Goal: Information Seeking & Learning: Check status

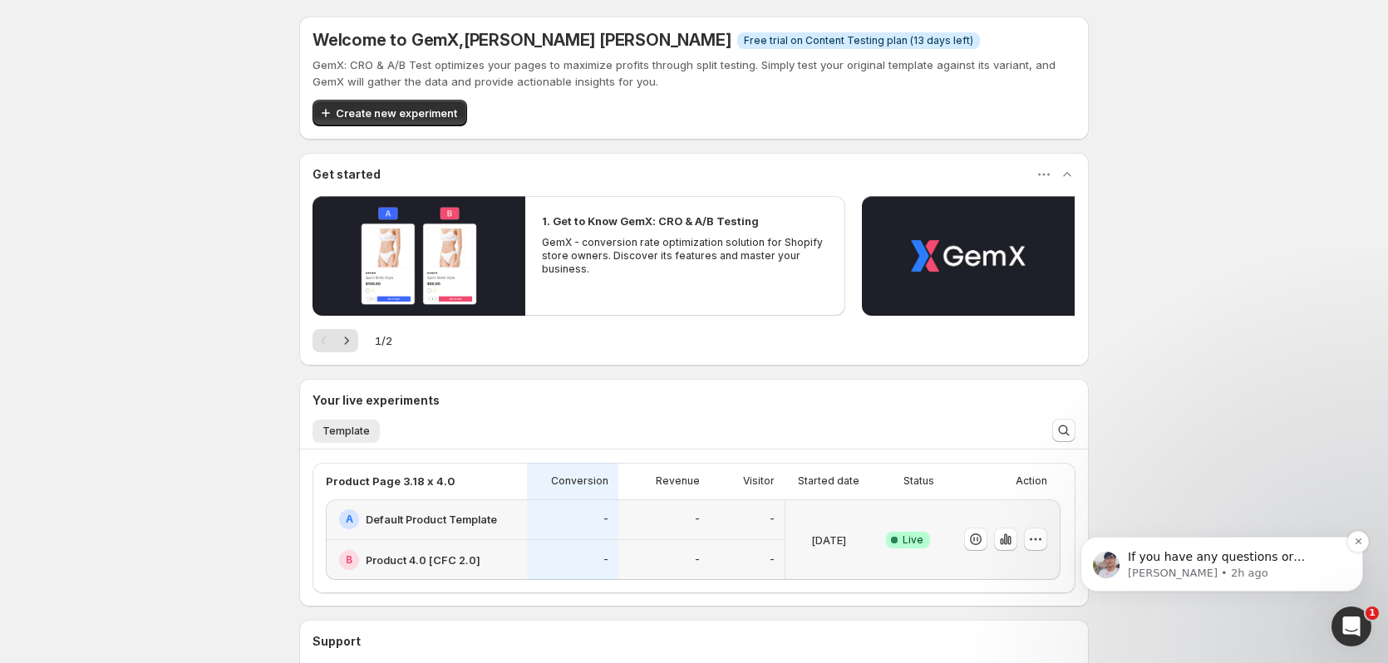
click at [1255, 574] on p "[PERSON_NAME] • 2h ago" at bounding box center [1235, 573] width 214 height 15
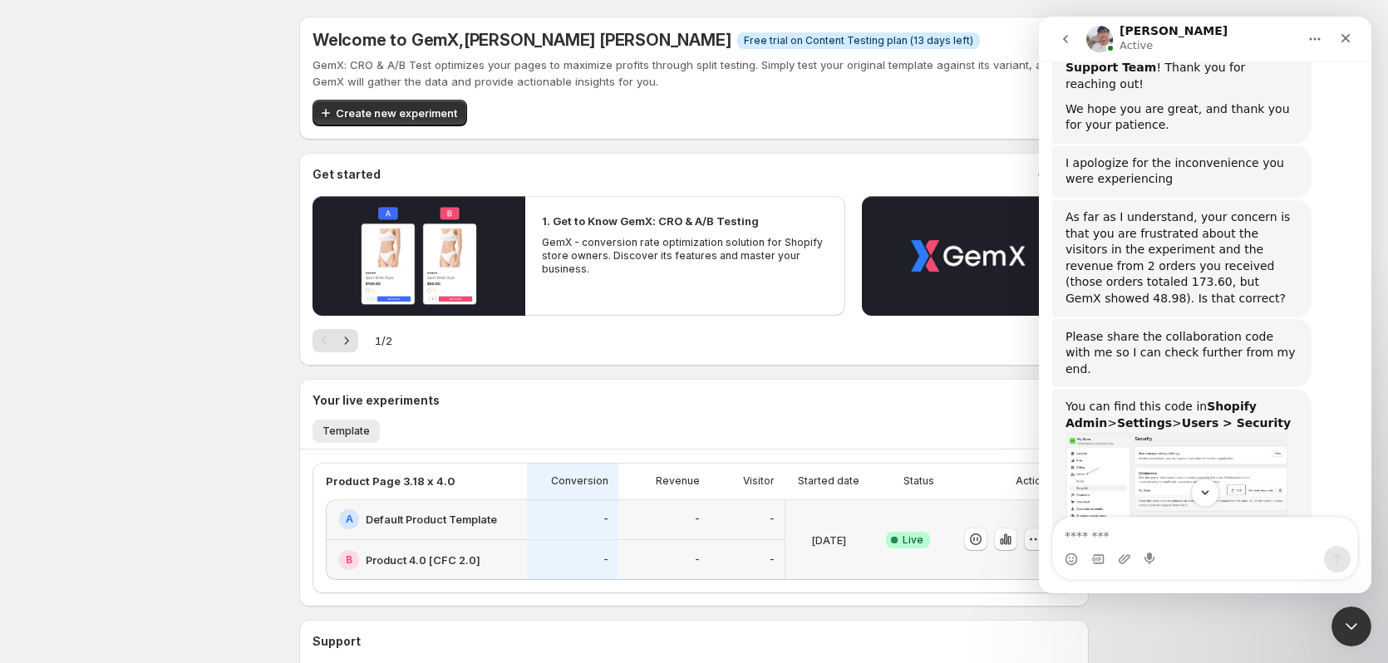
scroll to position [1753, 0]
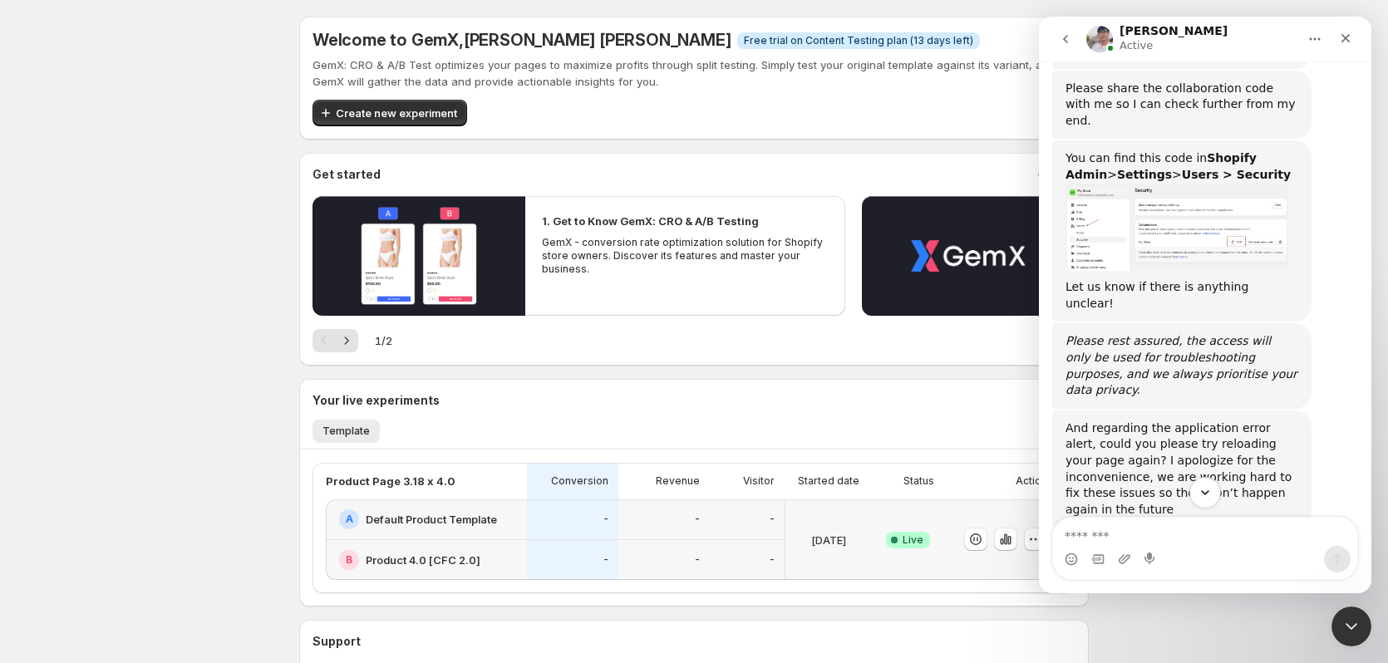
click at [1192, 491] on button "Scroll to bottom" at bounding box center [1204, 492] width 31 height 31
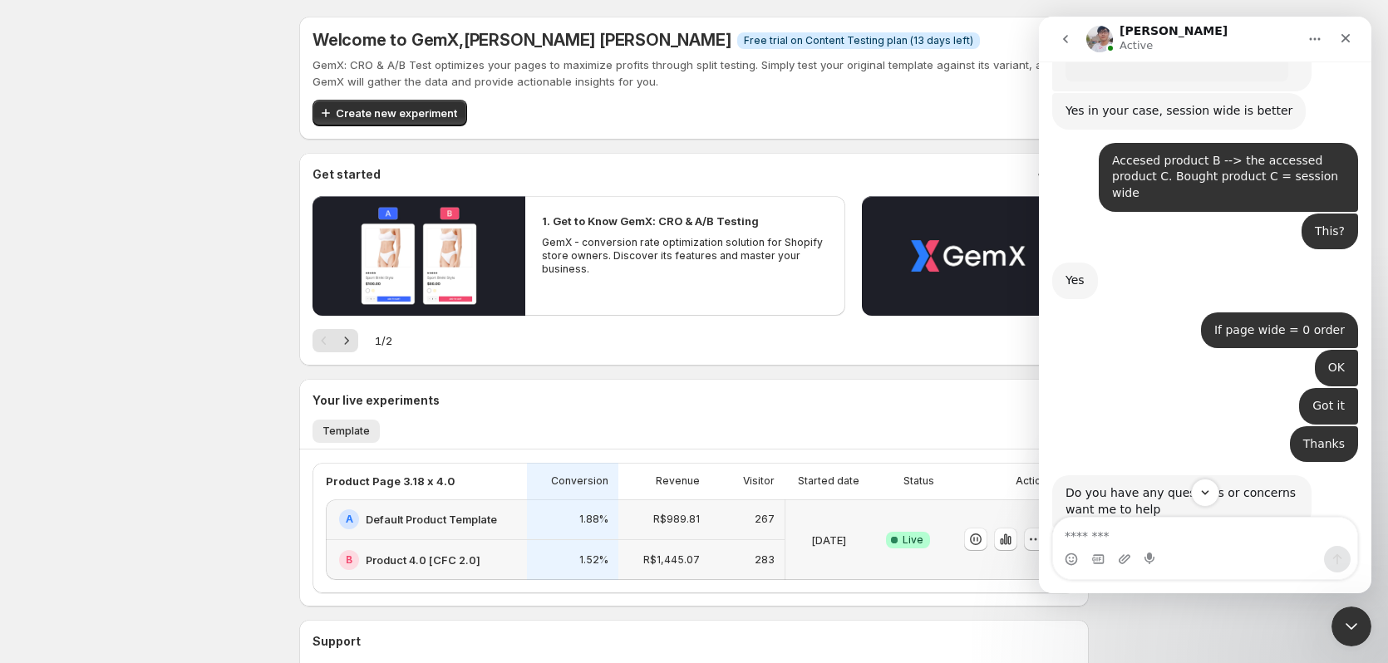
scroll to position [7858, 0]
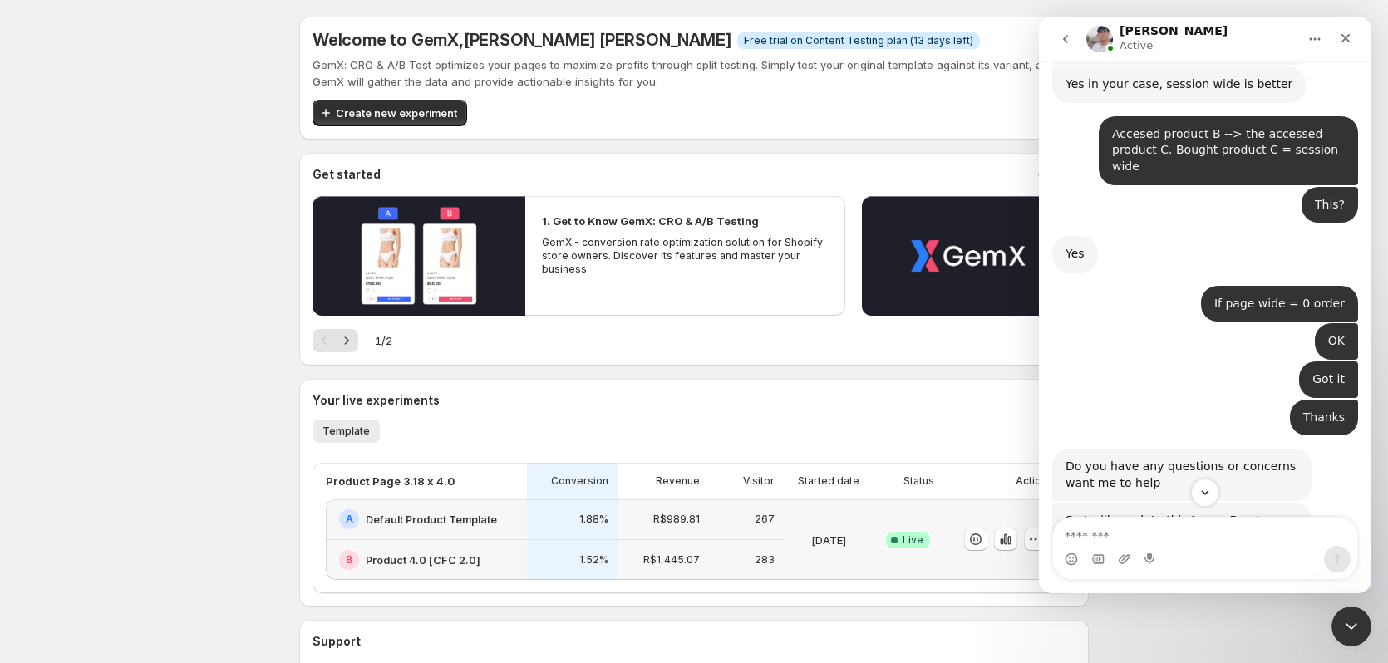
drag, startPoint x: 1102, startPoint y: 373, endPoint x: 1196, endPoint y: 405, distance: 99.1
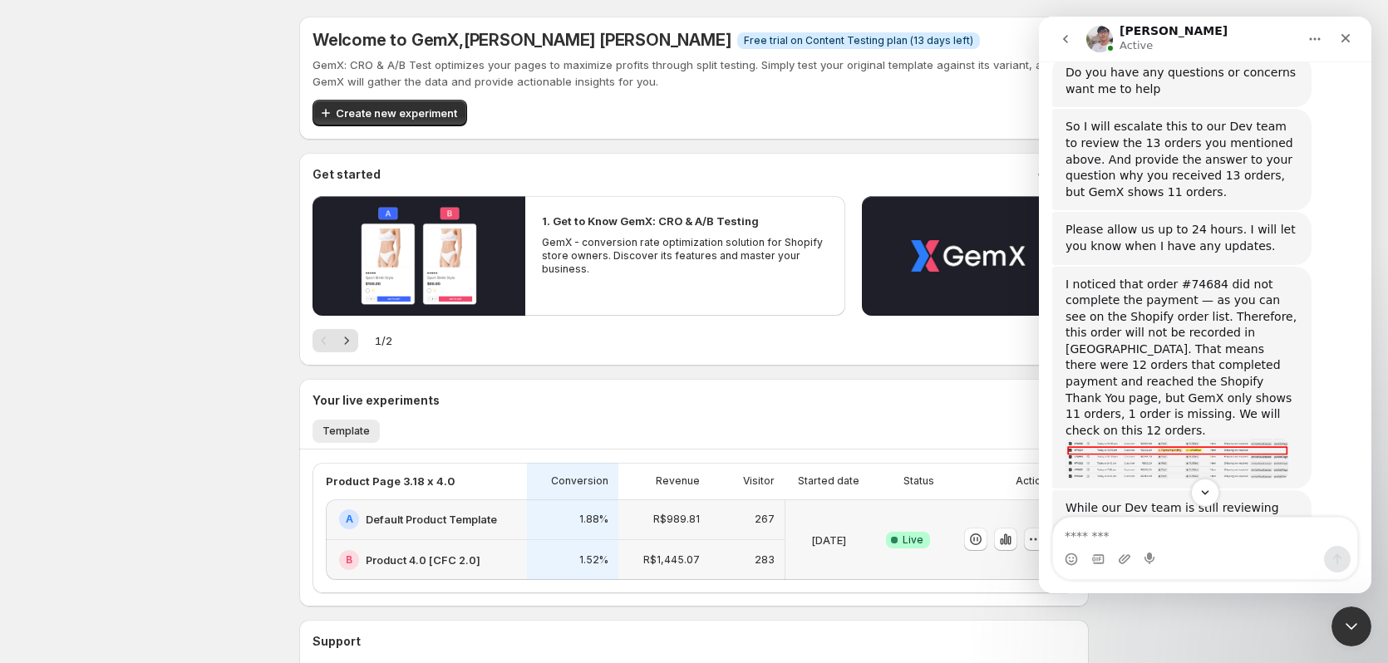
scroll to position [8274, 0]
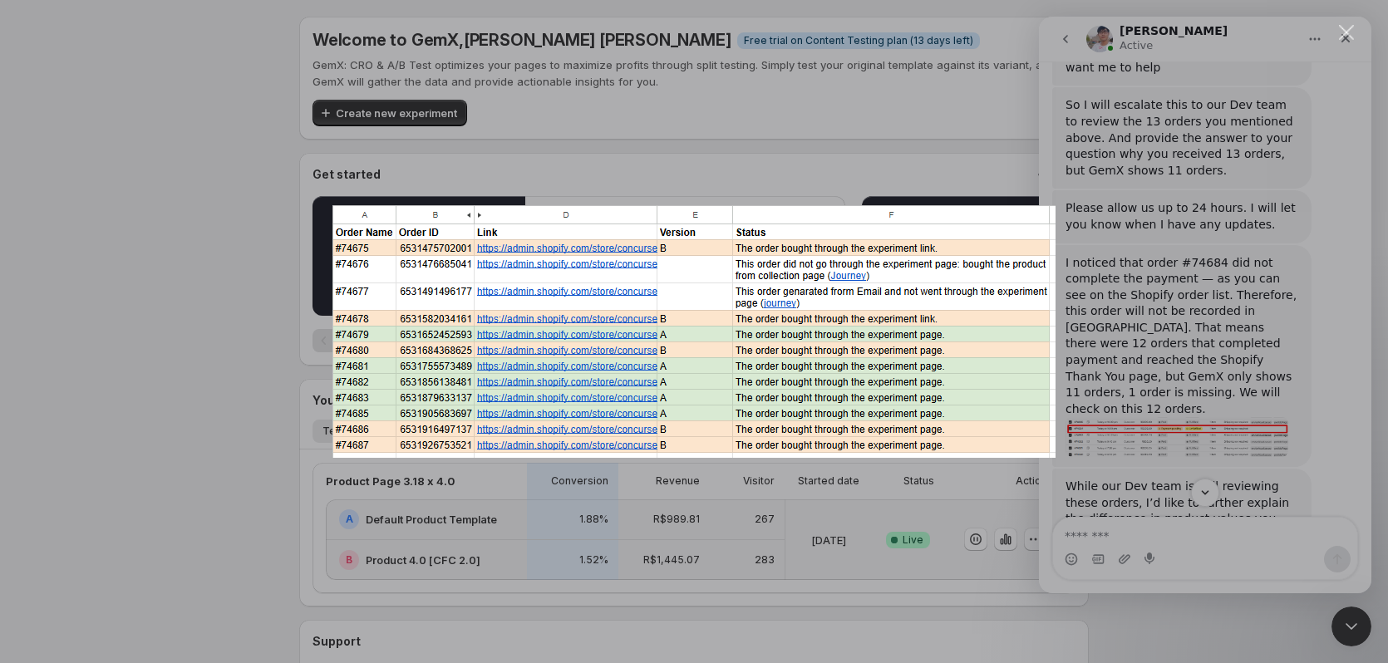
click at [1128, 278] on div "Intercom messenger" at bounding box center [694, 331] width 1388 height 663
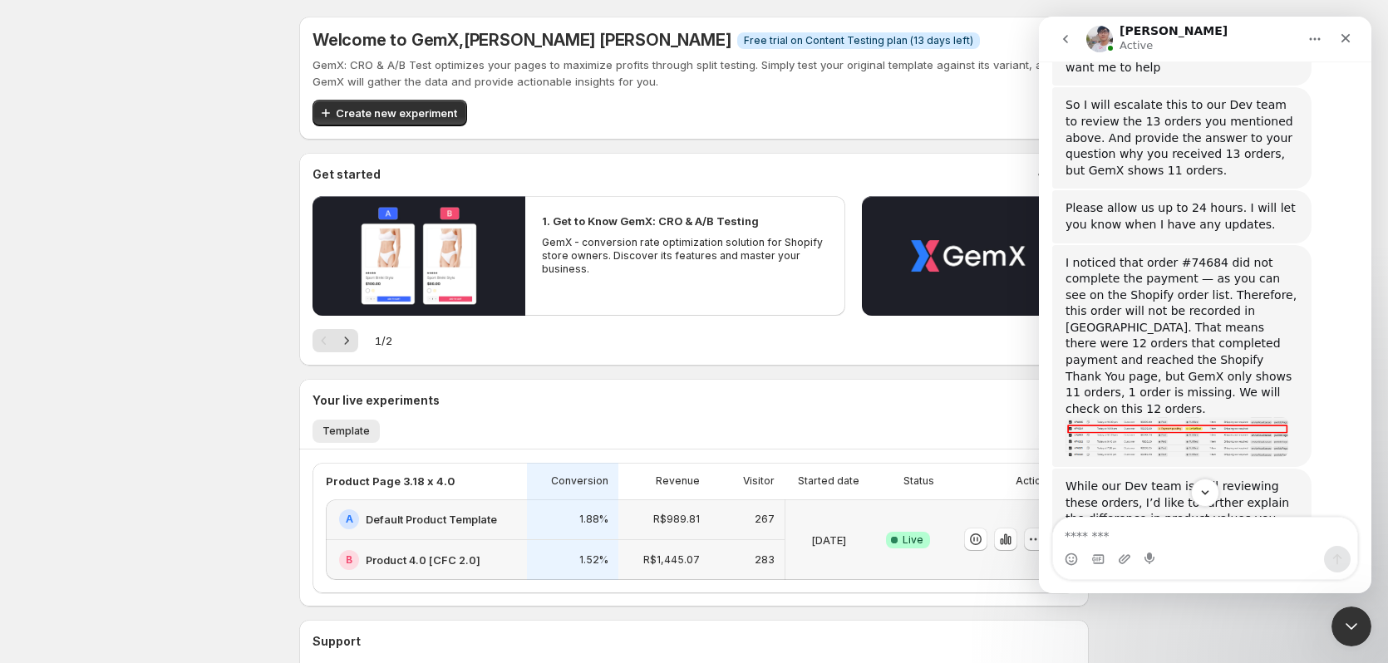
drag, startPoint x: 1166, startPoint y: 363, endPoint x: 1300, endPoint y: 362, distance: 133.8
drag, startPoint x: 1094, startPoint y: 380, endPoint x: 1144, endPoint y: 376, distance: 50.0
drag, startPoint x: 1197, startPoint y: 380, endPoint x: 1223, endPoint y: 380, distance: 26.6
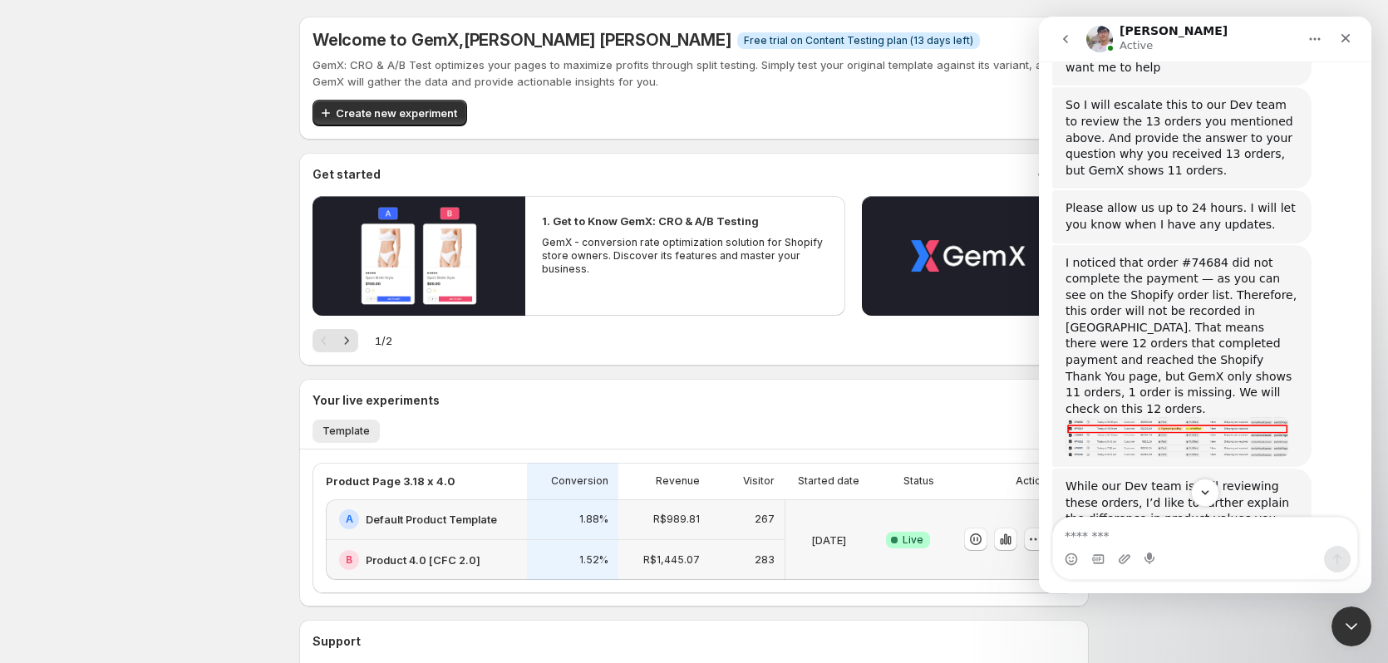
drag, startPoint x: 1247, startPoint y: 379, endPoint x: 1287, endPoint y: 379, distance: 39.9
drag, startPoint x: 1134, startPoint y: 393, endPoint x: 1159, endPoint y: 411, distance: 30.4
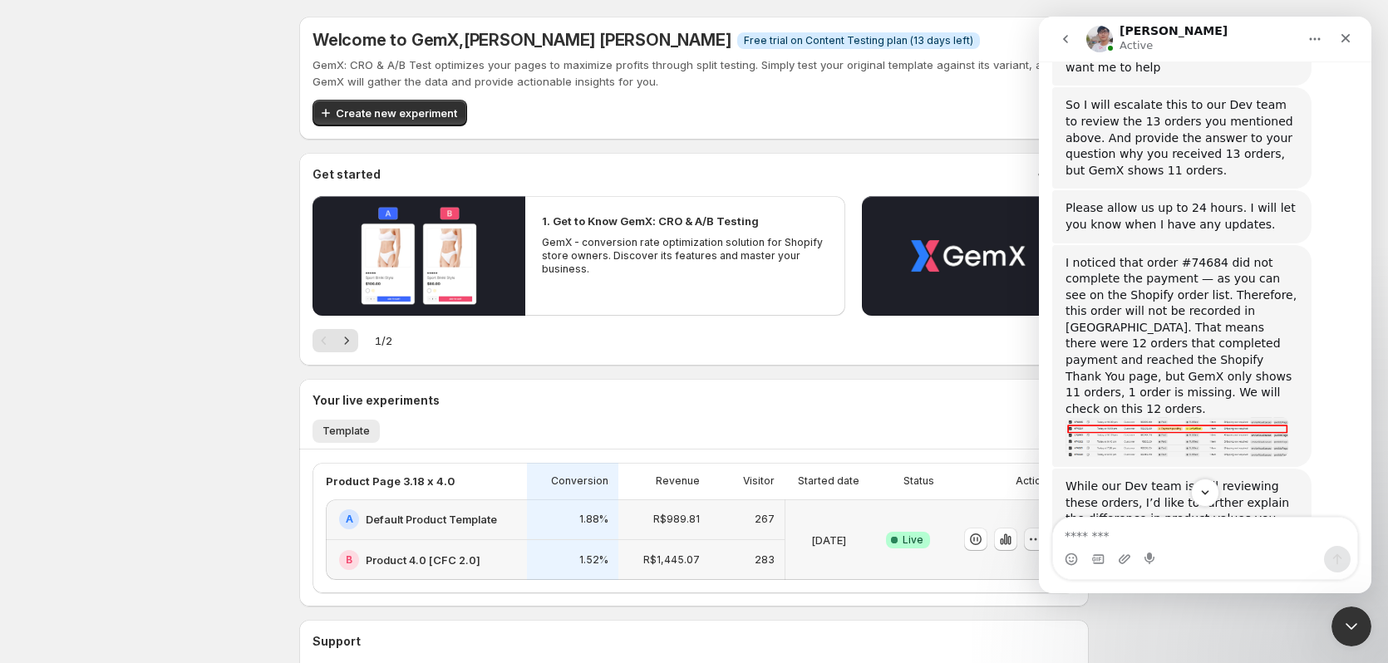
drag, startPoint x: 1169, startPoint y: 410, endPoint x: 1176, endPoint y: 427, distance: 19.0
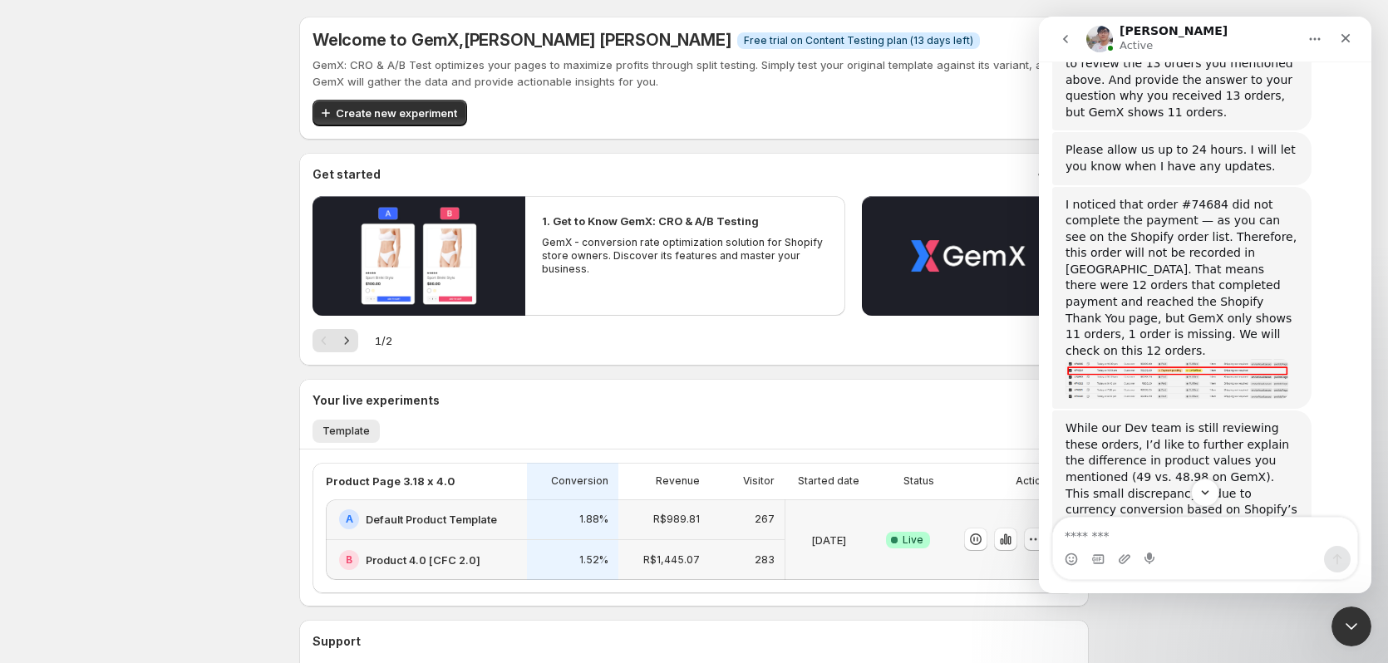
scroll to position [8357, 0]
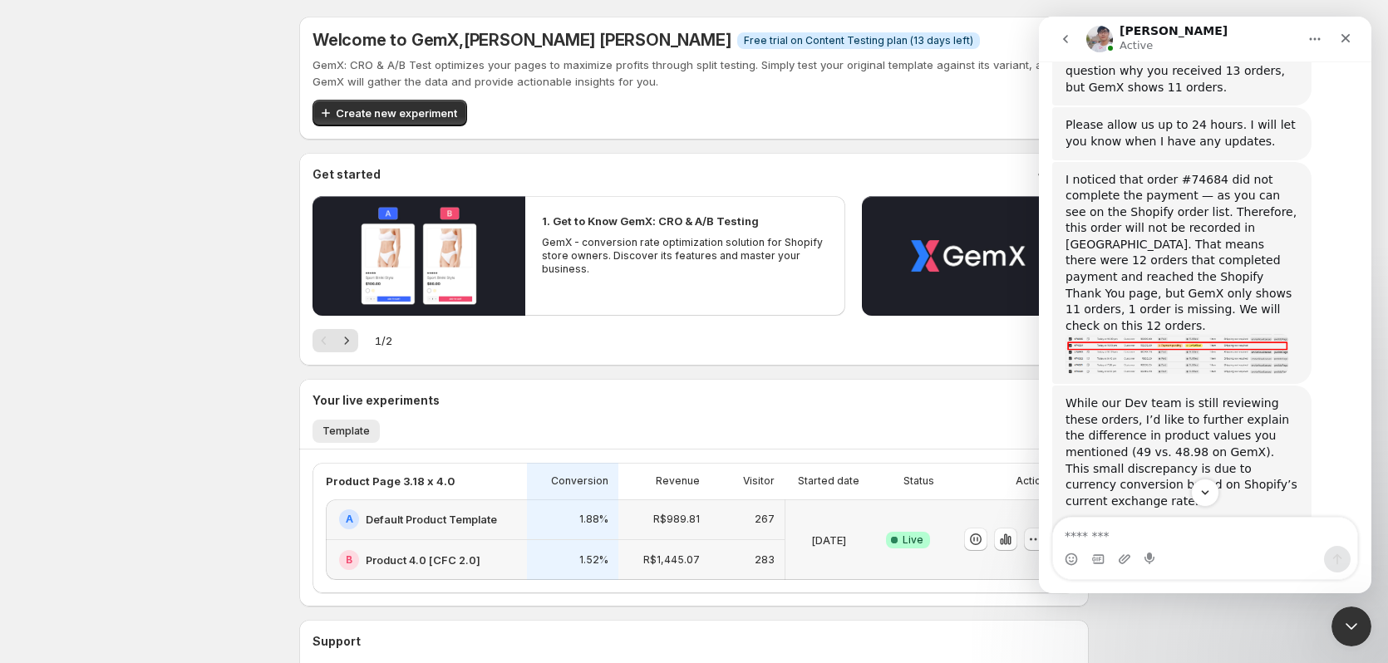
drag, startPoint x: 1118, startPoint y: 393, endPoint x: 1089, endPoint y: 404, distance: 31.0
drag, startPoint x: 1157, startPoint y: 406, endPoint x: 1248, endPoint y: 420, distance: 91.7
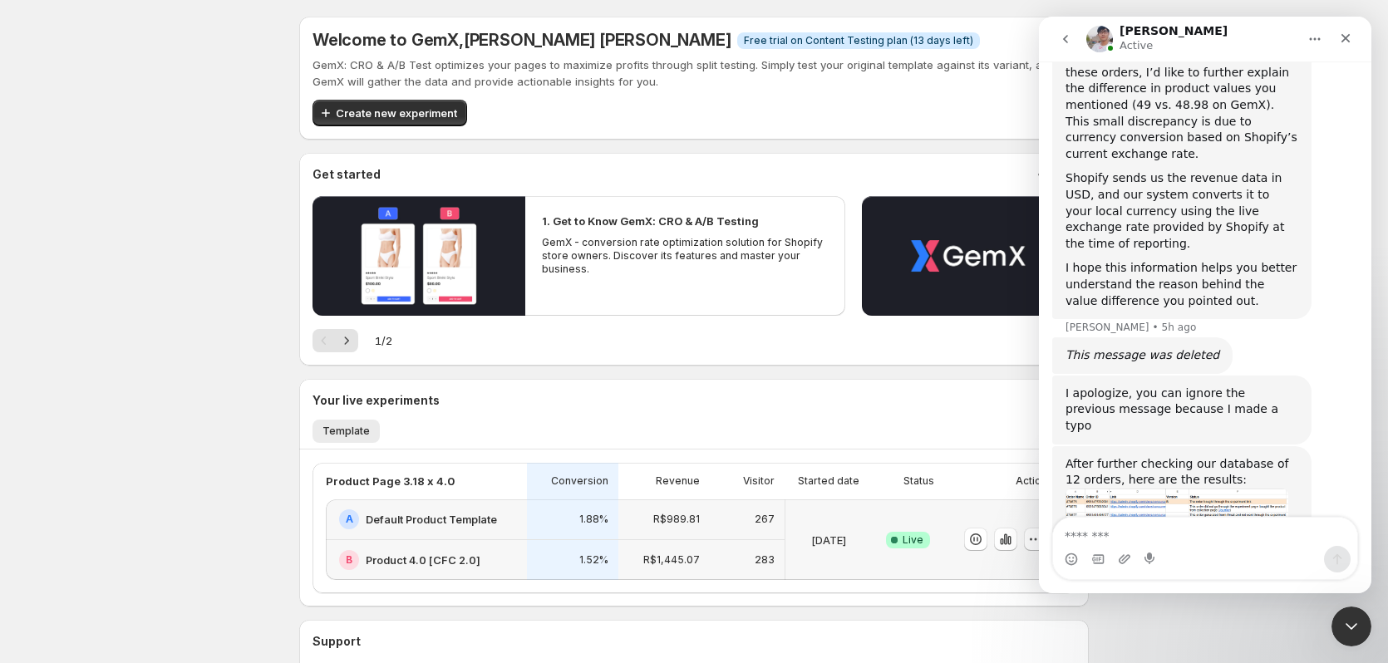
scroll to position [8706, 0]
click at [1095, 560] on icon "Gif picker" at bounding box center [1098, 558] width 12 height 9
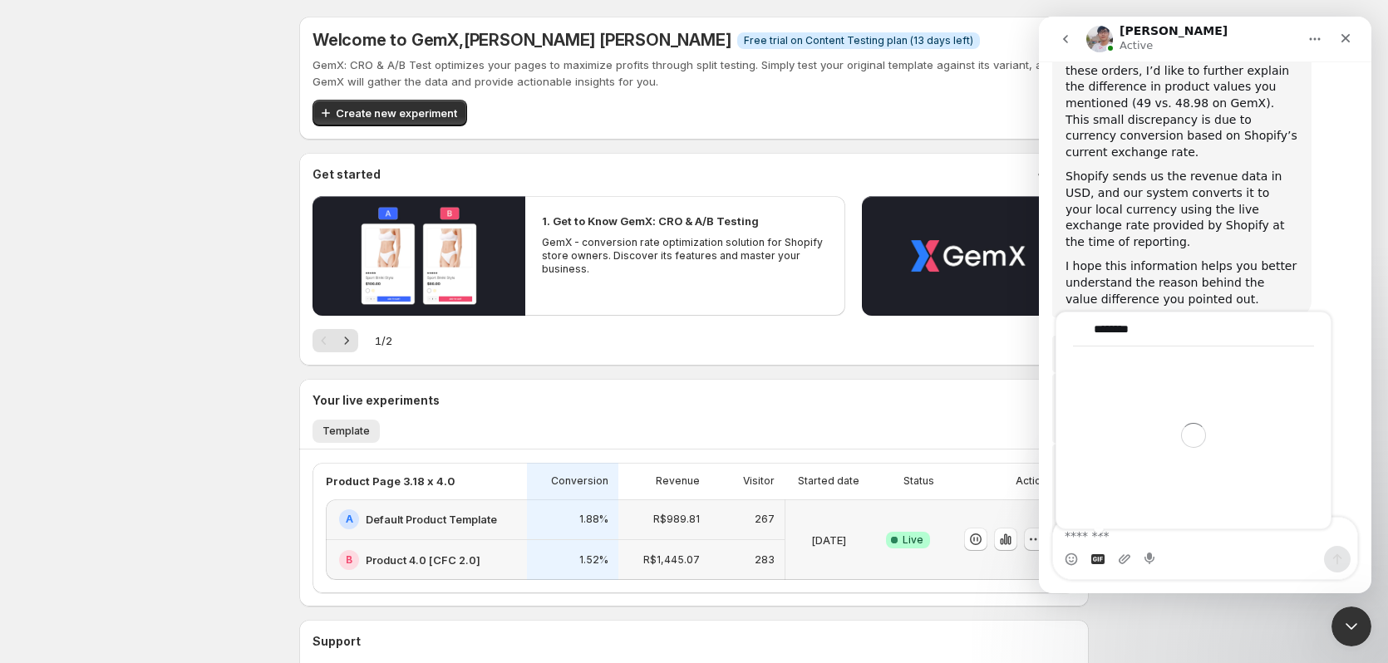
type input "*********"
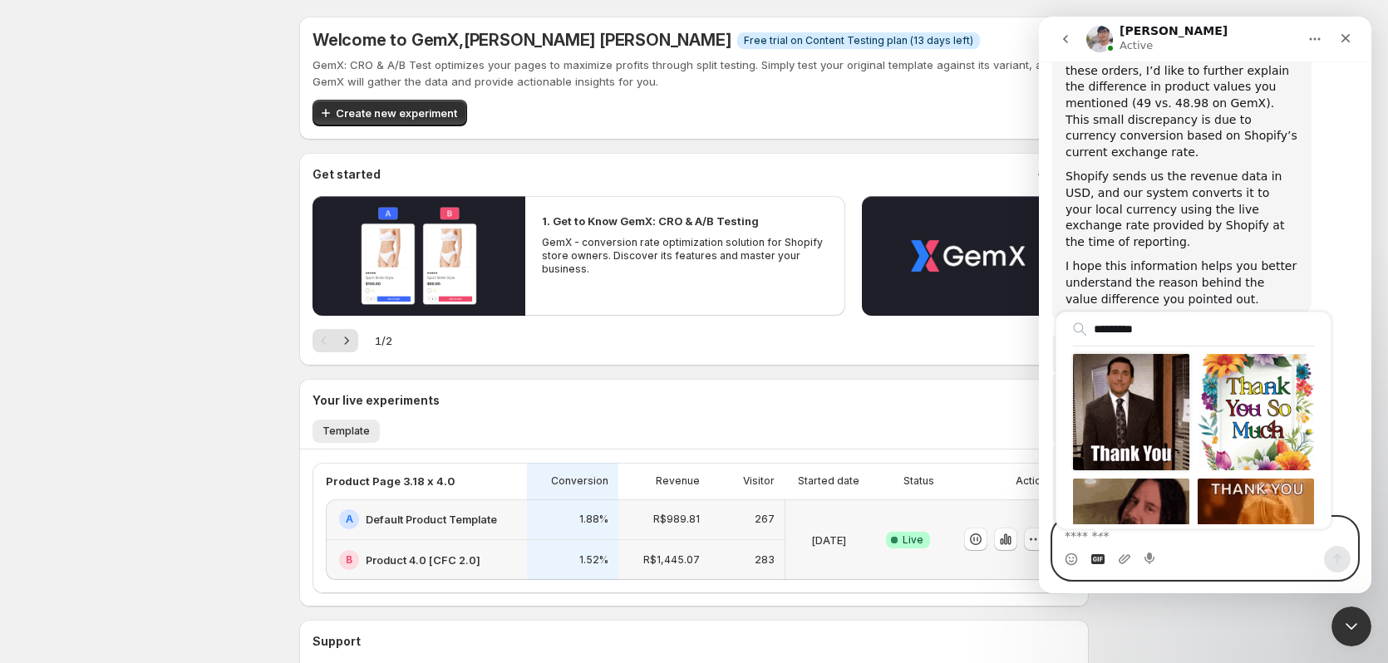
click at [1120, 404] on div "Send gif" at bounding box center [1131, 412] width 116 height 116
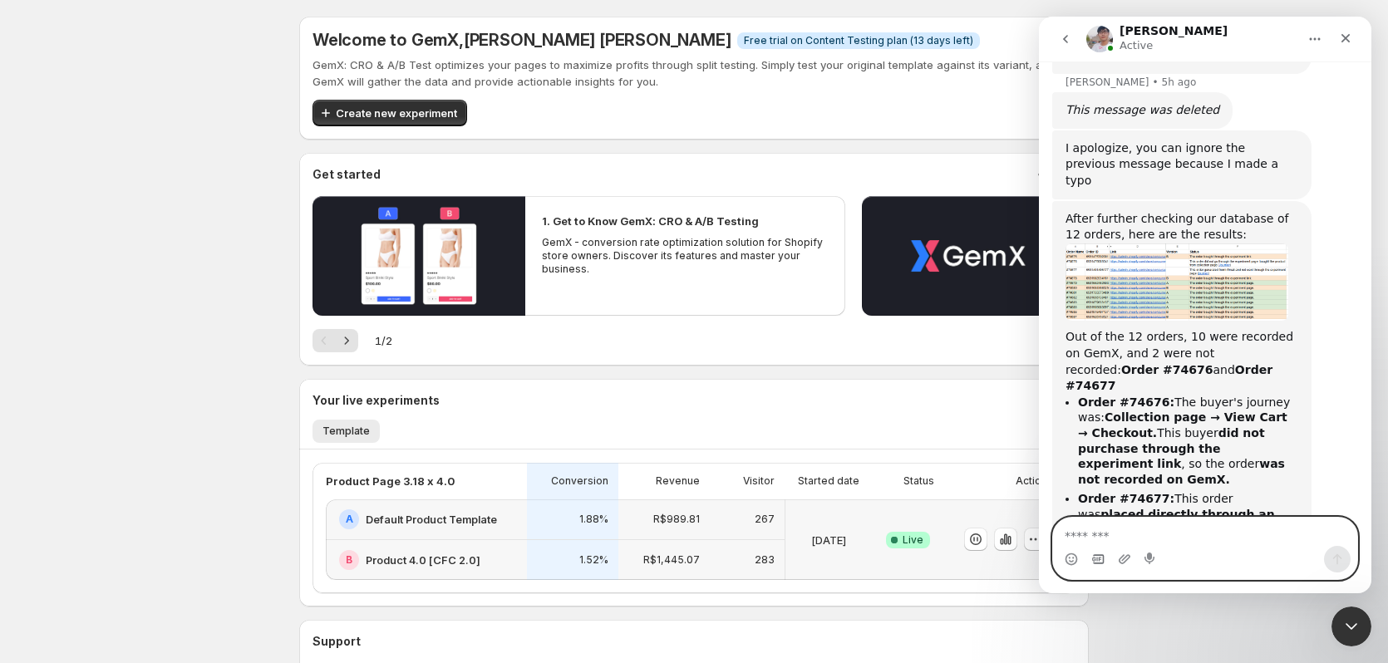
scroll to position [8953, 0]
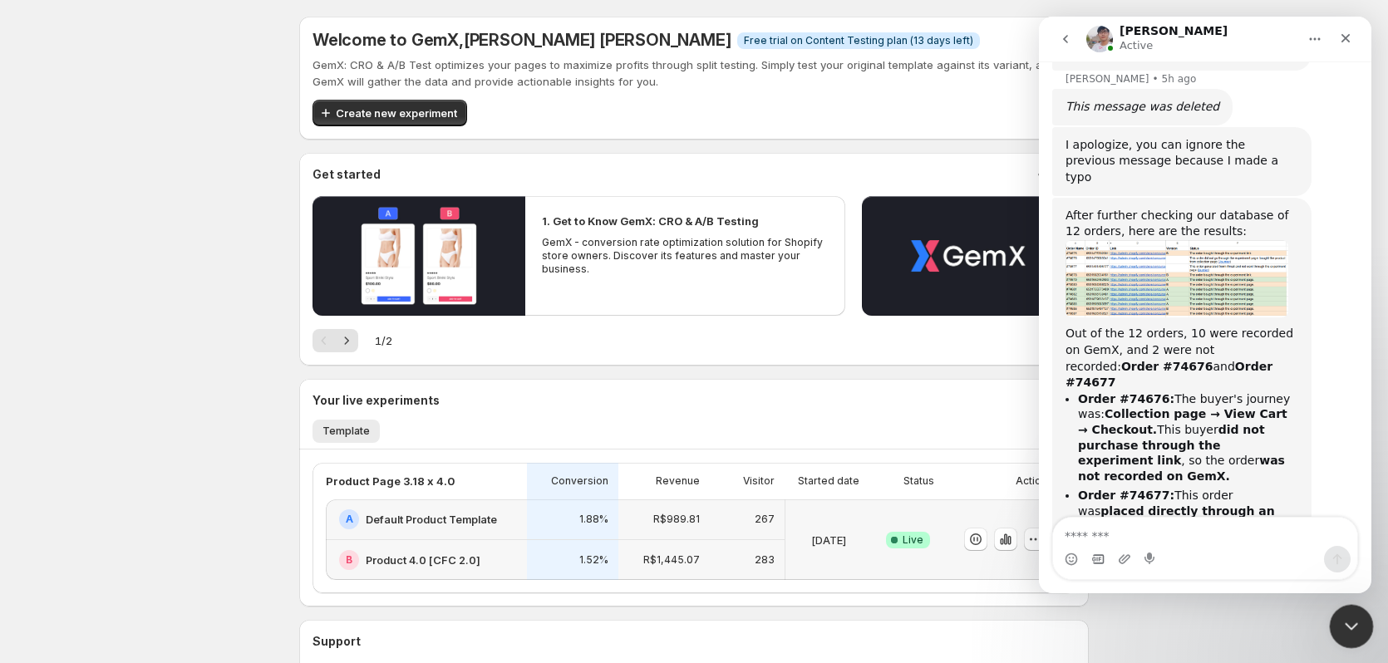
click at [1341, 618] on icon "Close Intercom Messenger" at bounding box center [1349, 624] width 20 height 20
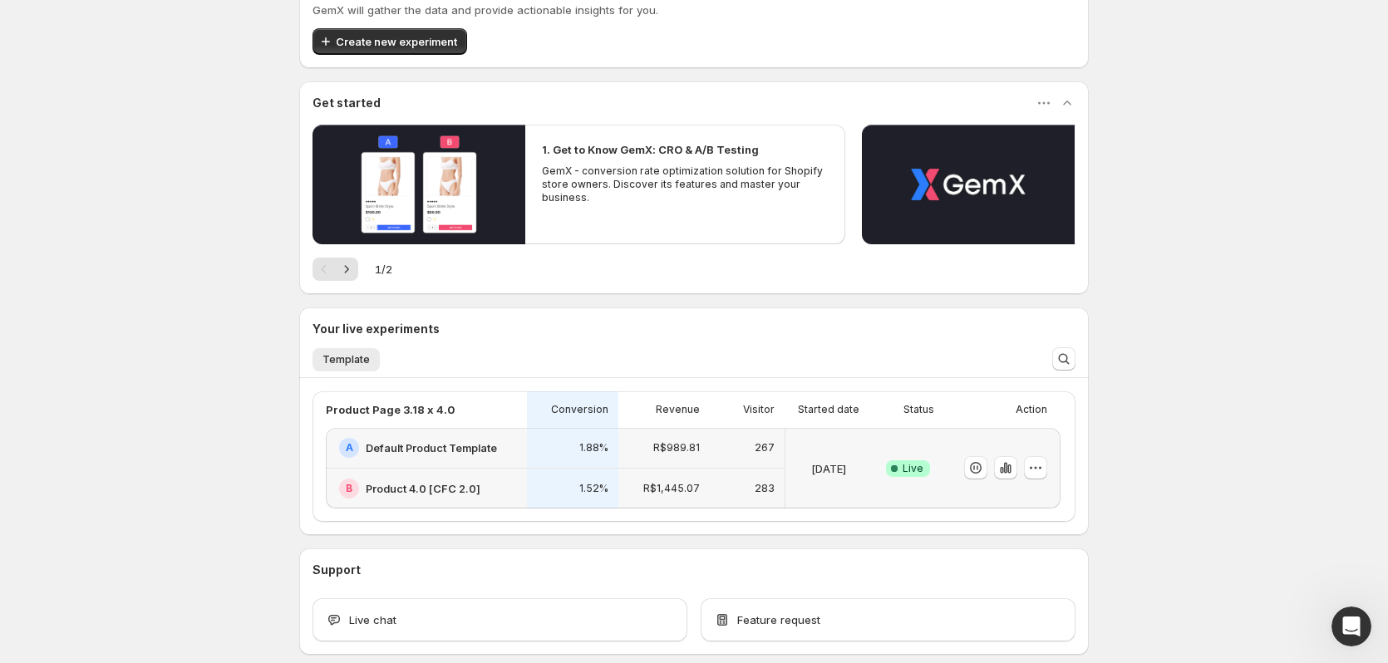
scroll to position [153, 0]
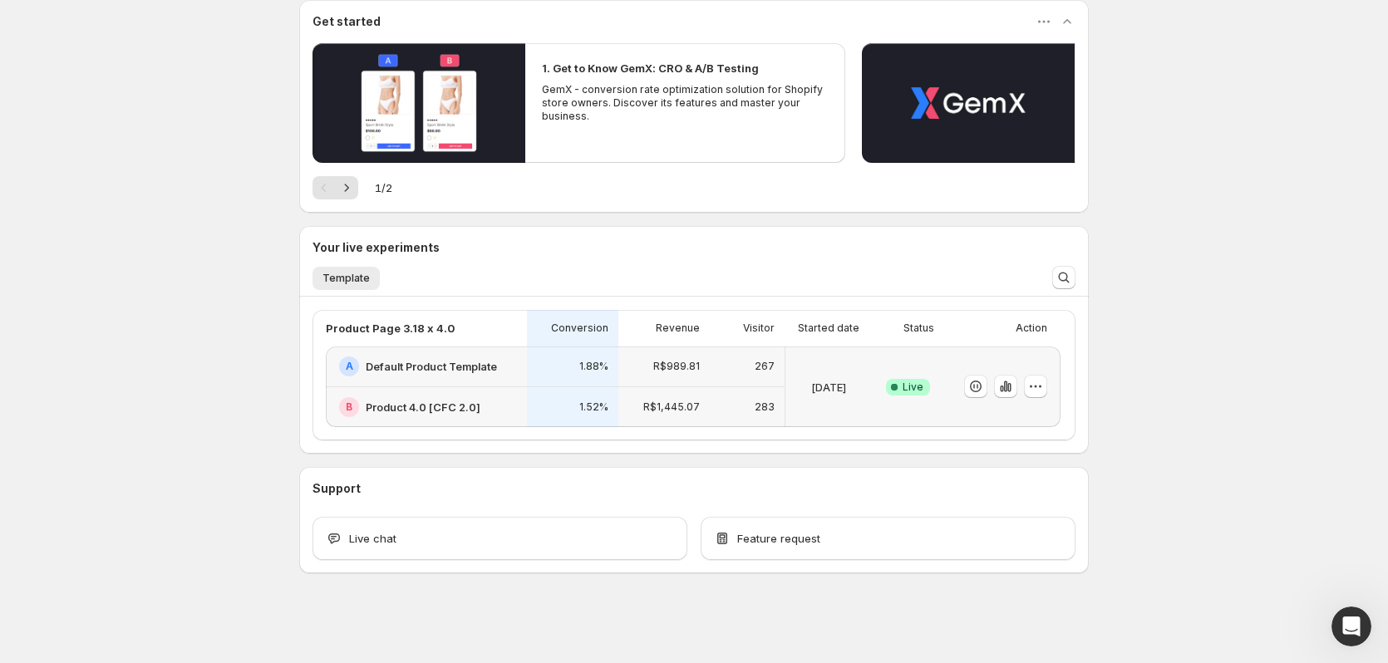
click at [840, 357] on div "Sep 22 2025" at bounding box center [828, 387] width 73 height 61
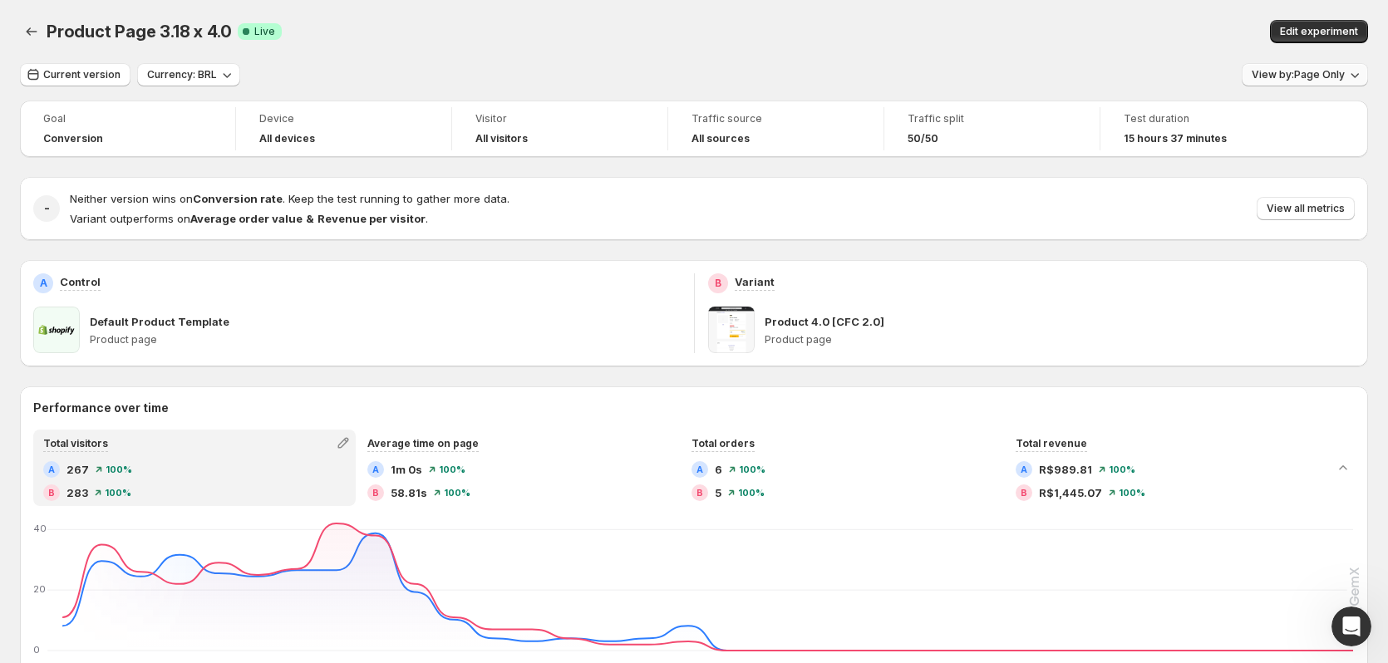
click at [1345, 77] on span "View by: Page Only" at bounding box center [1298, 74] width 93 height 13
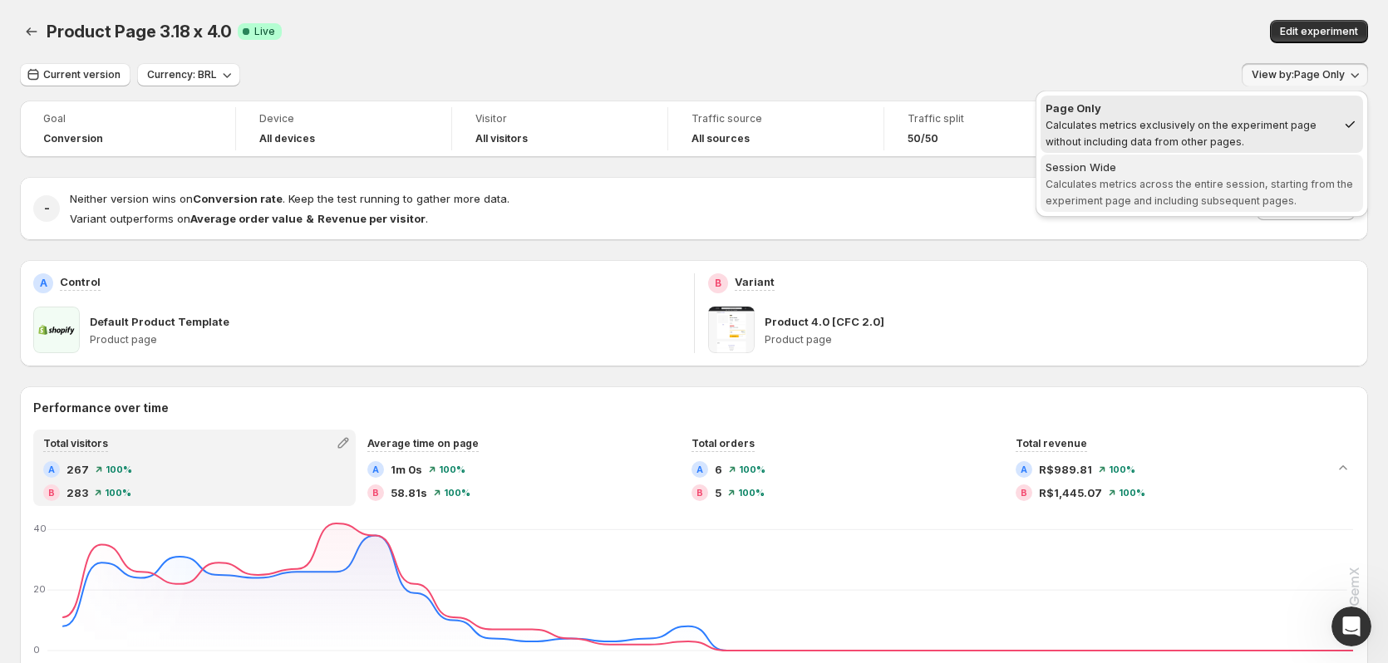
click at [1133, 189] on span "Calculates metrics across the entire session, starting from the experiment page…" at bounding box center [1200, 192] width 308 height 29
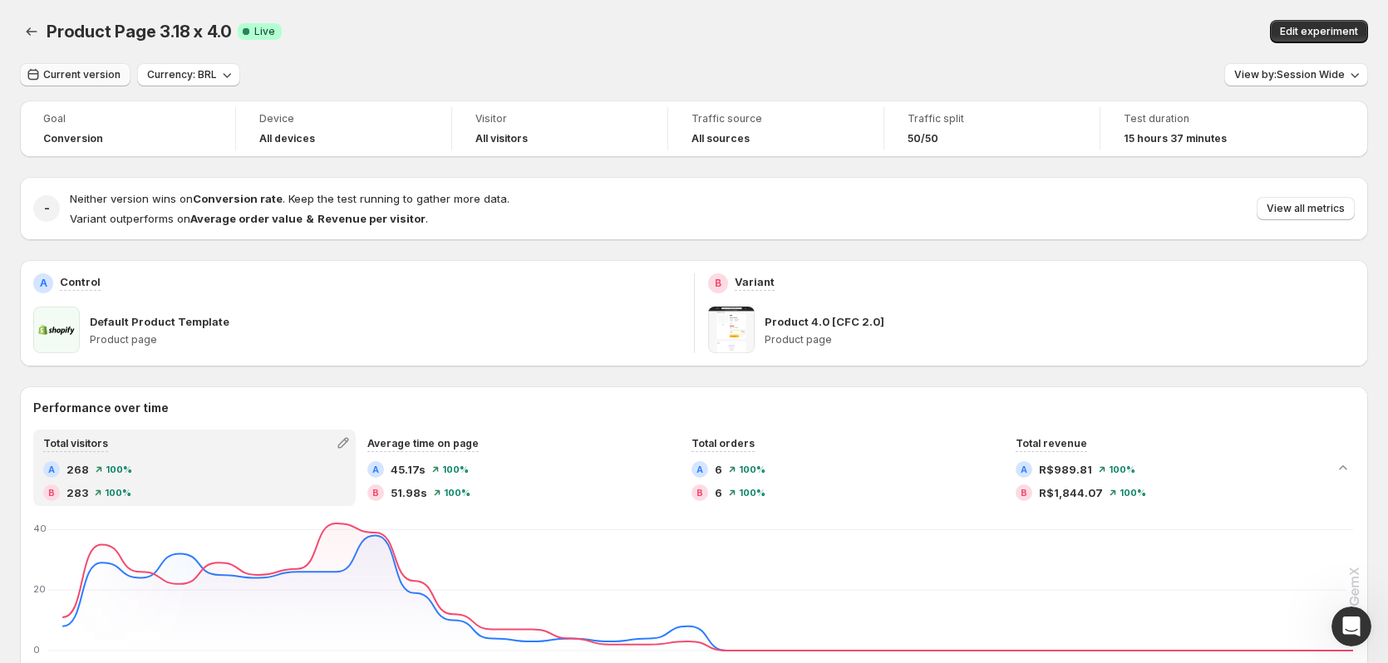
click at [72, 81] on span "Current version" at bounding box center [81, 74] width 77 height 13
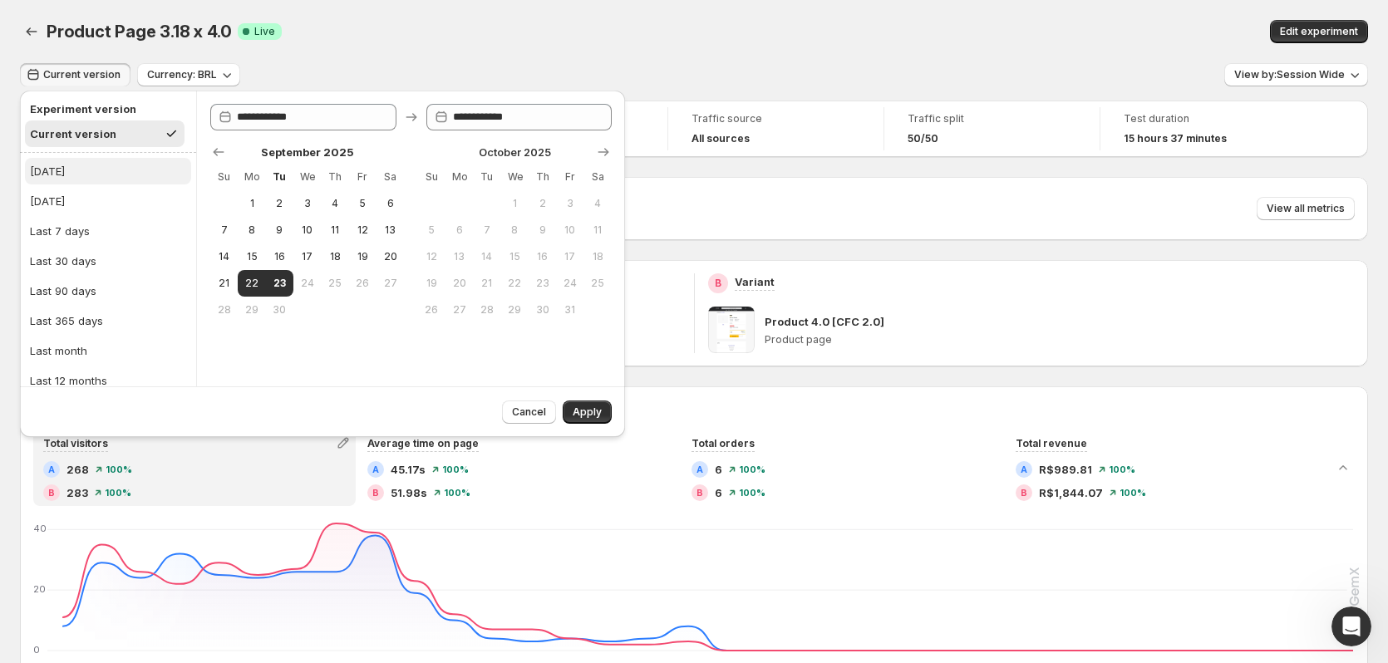
click at [68, 167] on button "Today" at bounding box center [108, 171] width 166 height 27
type input "**********"
click at [574, 412] on span "Apply" at bounding box center [587, 412] width 29 height 13
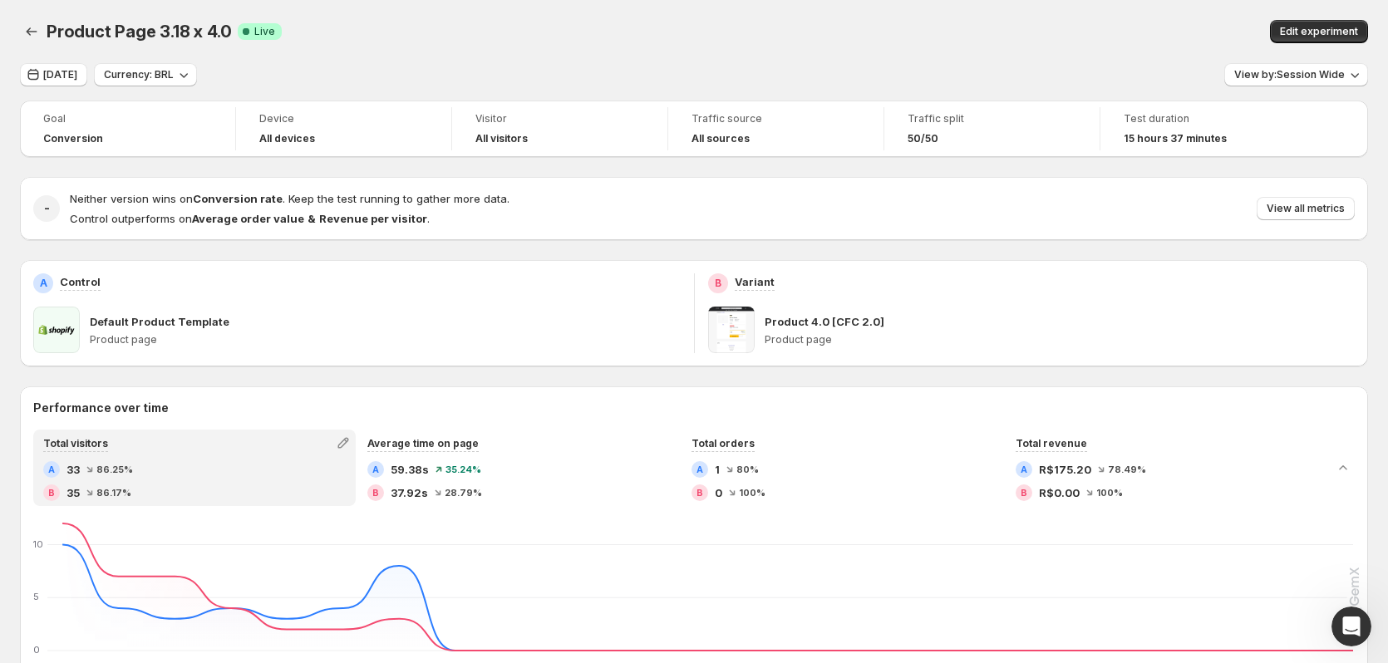
click at [58, 62] on div "Product Page 3.18 x 4.0. This page is ready Product Page 3.18 x 4.0 Success Com…" at bounding box center [694, 31] width 1348 height 63
click at [61, 72] on span "Today" at bounding box center [60, 74] width 34 height 13
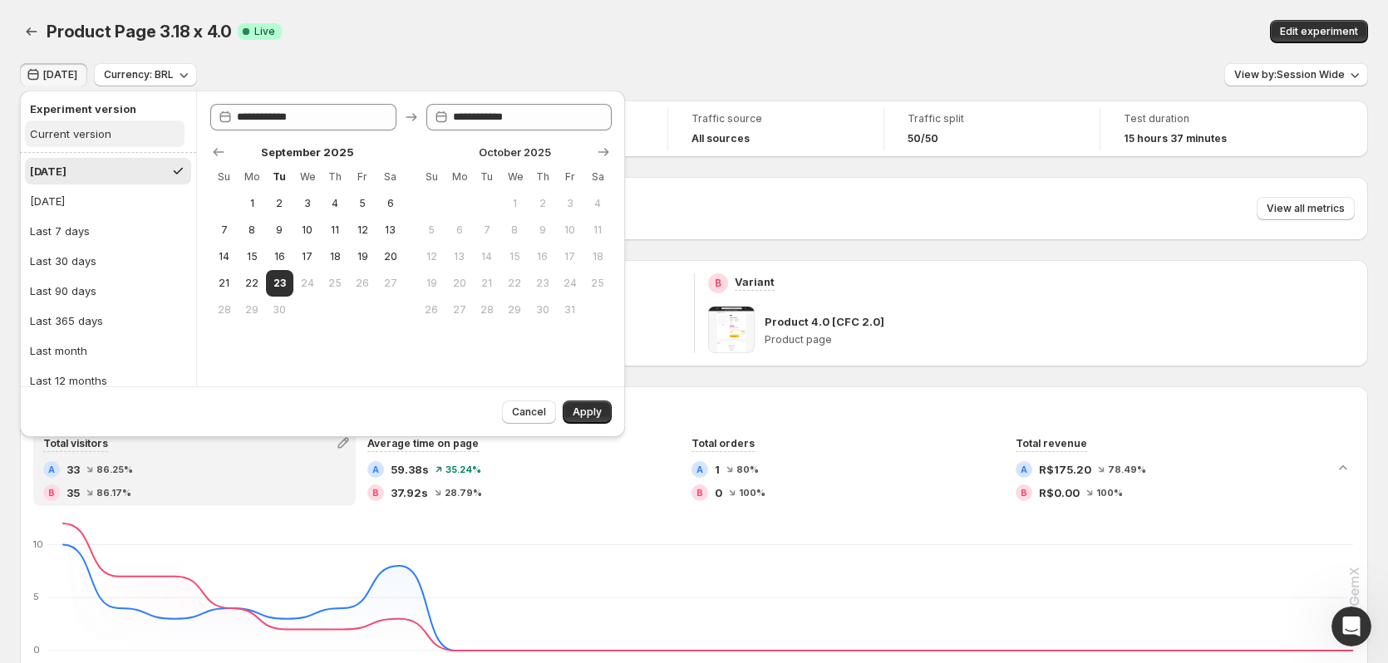
click at [89, 137] on div "Current version" at bounding box center [70, 133] width 81 height 17
type input "**********"
click at [592, 404] on button "Apply" at bounding box center [587, 412] width 49 height 23
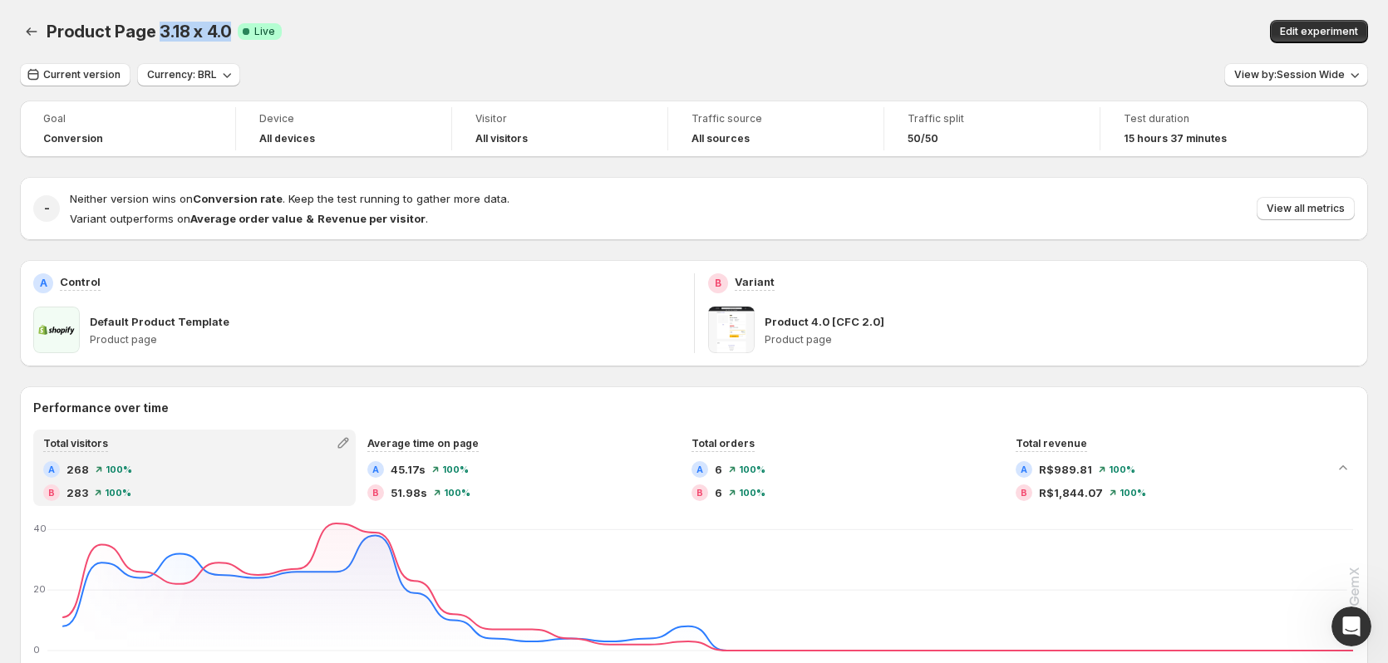
drag, startPoint x: 156, startPoint y: 31, endPoint x: 224, endPoint y: 32, distance: 68.2
click at [224, 32] on span "Product Page 3.18 x 4.0" at bounding box center [139, 32] width 185 height 20
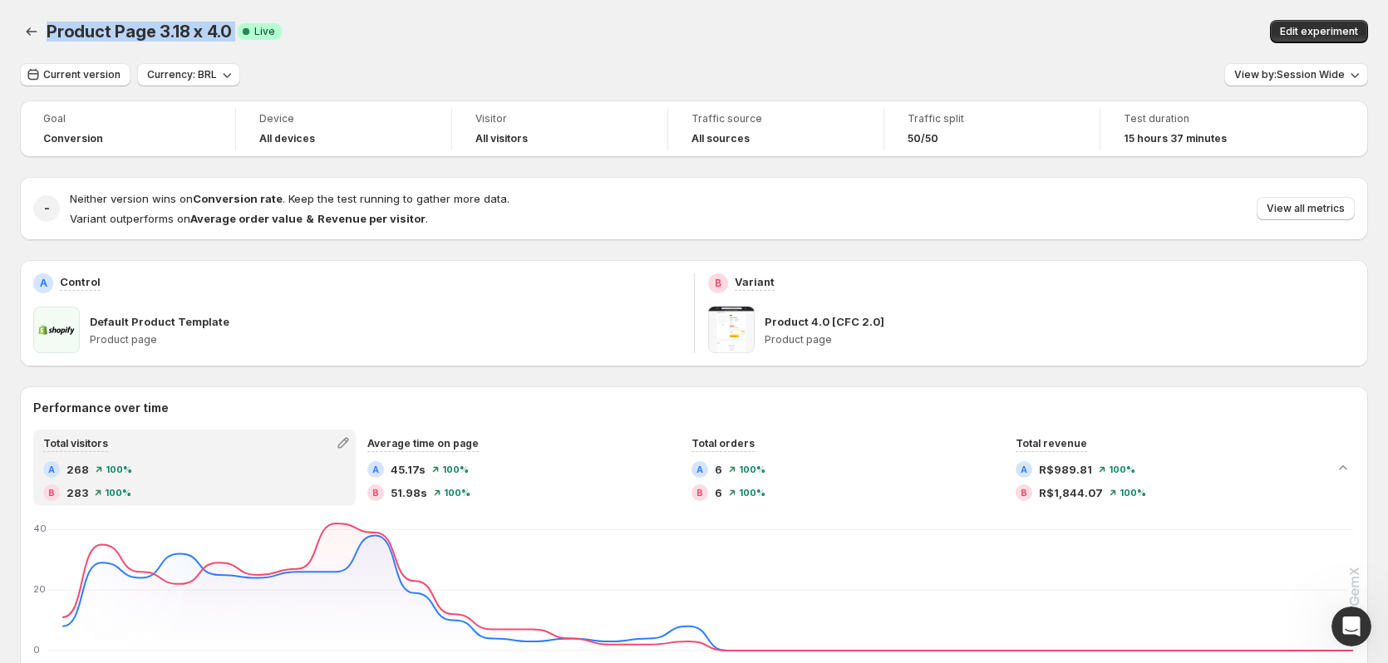
click at [210, 37] on span "Product Page 3.18 x 4.0" at bounding box center [139, 32] width 185 height 20
